Goal: Transaction & Acquisition: Purchase product/service

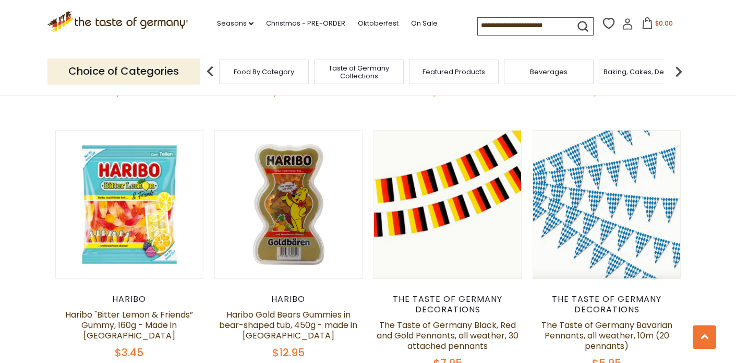
scroll to position [1025, 0]
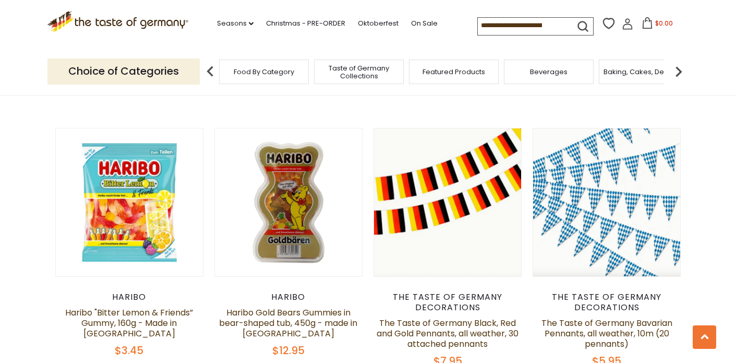
click at [496, 25] on input at bounding box center [522, 25] width 88 height 15
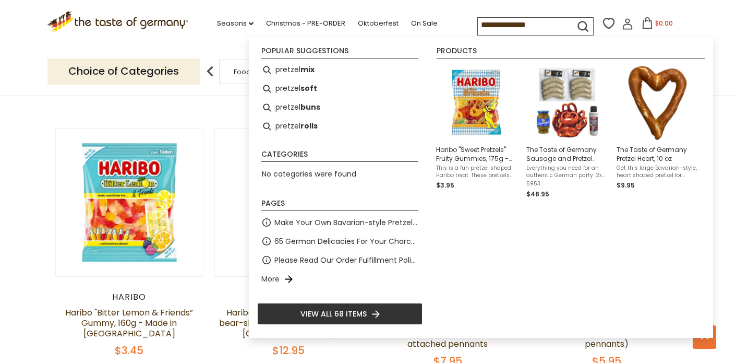
type input "**********"
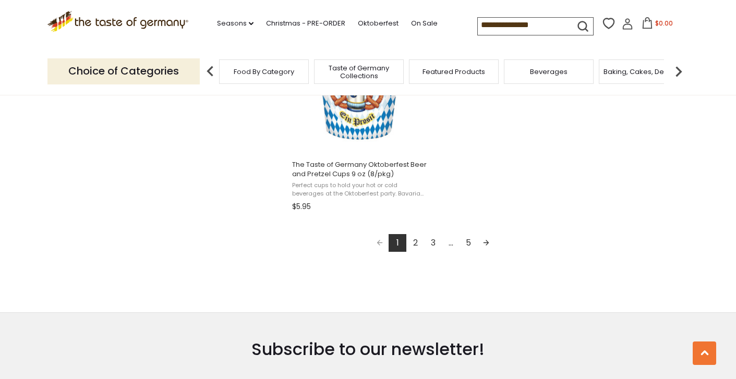
scroll to position [1950, 0]
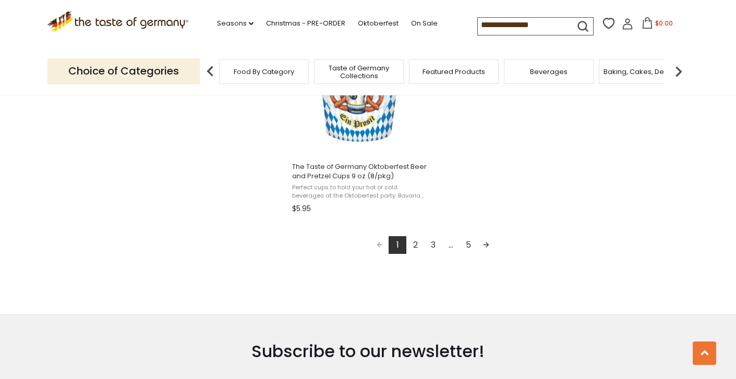
click at [486, 241] on link "Next page" at bounding box center [487, 245] width 18 height 18
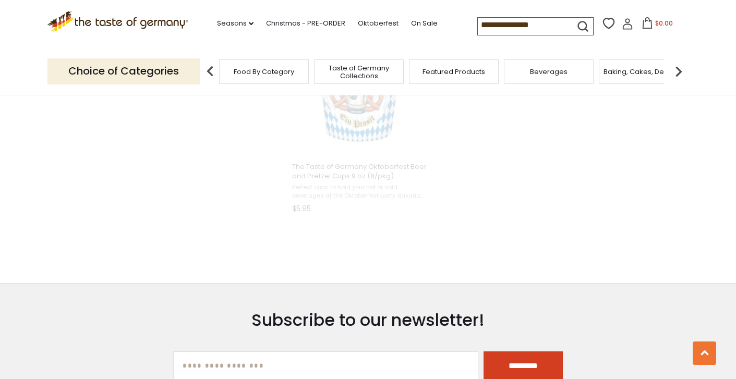
type input "*******"
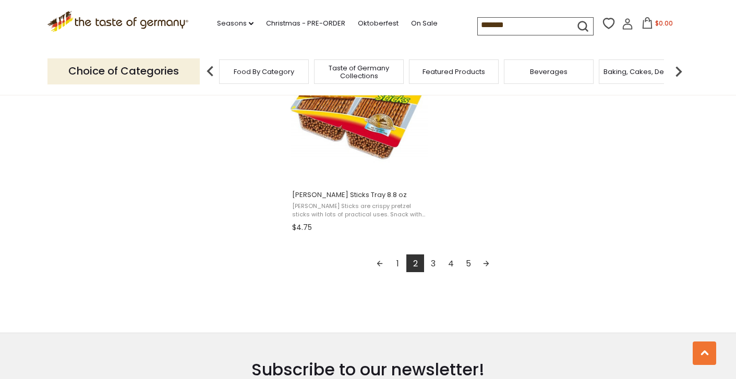
scroll to position [1858, 0]
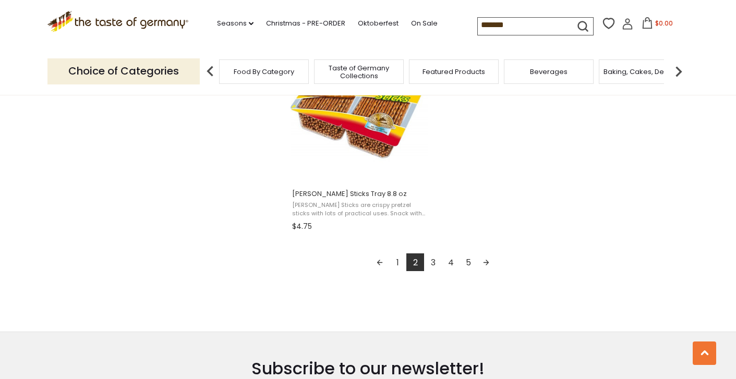
click at [485, 261] on link "Next page" at bounding box center [487, 263] width 18 height 18
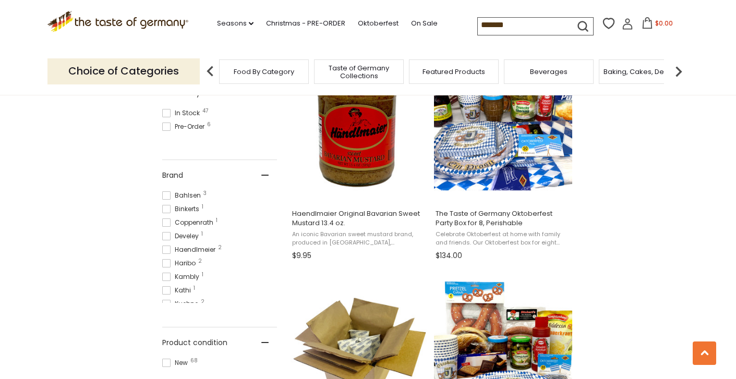
scroll to position [248, 0]
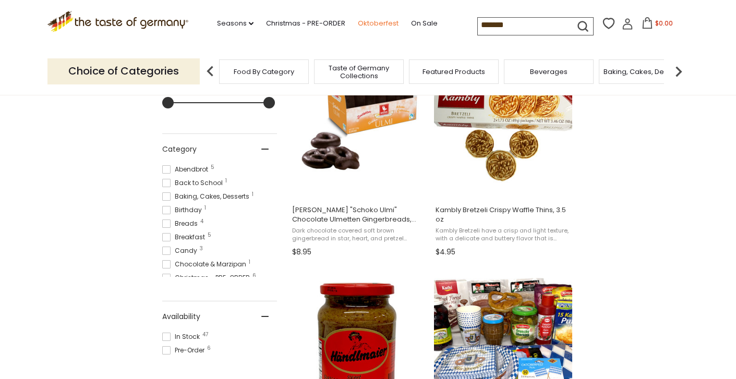
click at [358, 21] on link "Oktoberfest" at bounding box center [378, 23] width 41 height 11
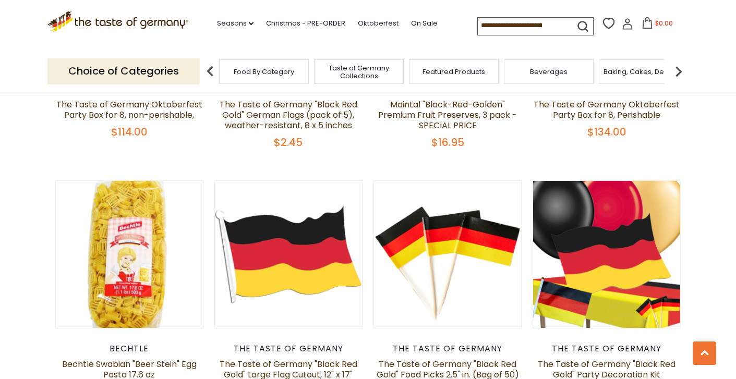
scroll to position [392, 0]
